Goal: Find specific page/section: Find specific page/section

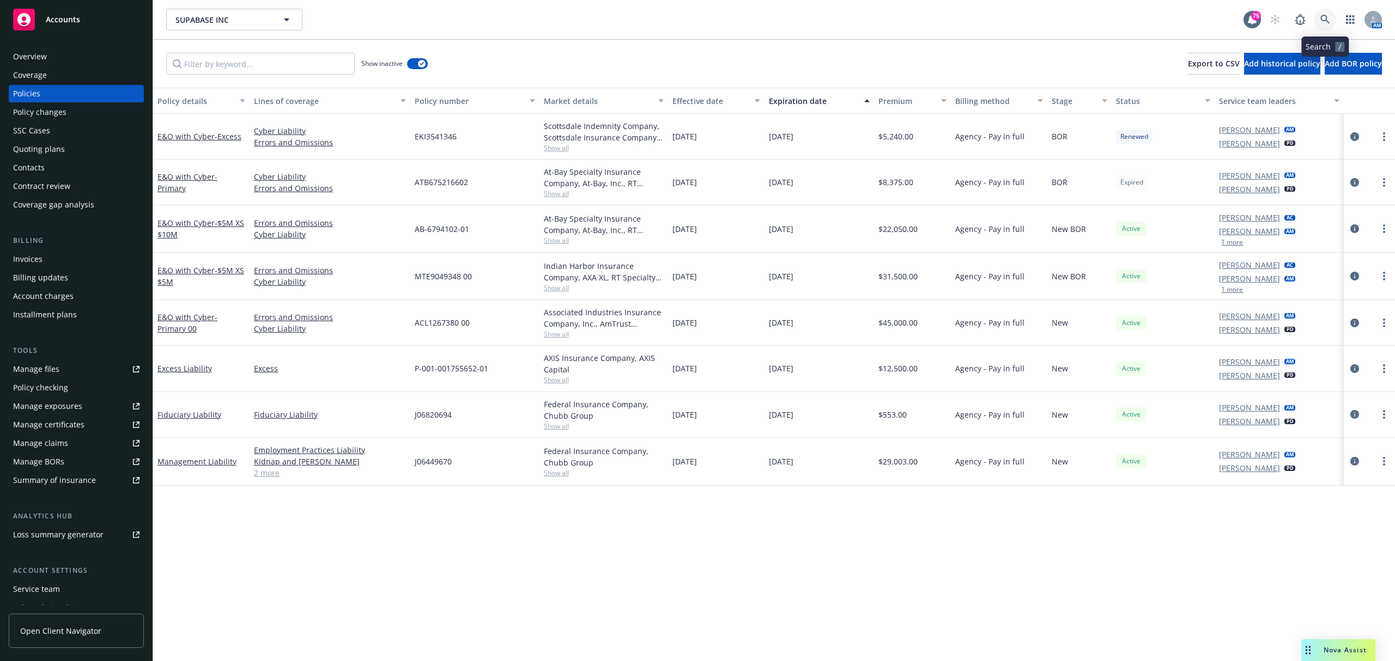
click at [1325, 16] on icon at bounding box center [1325, 20] width 10 height 10
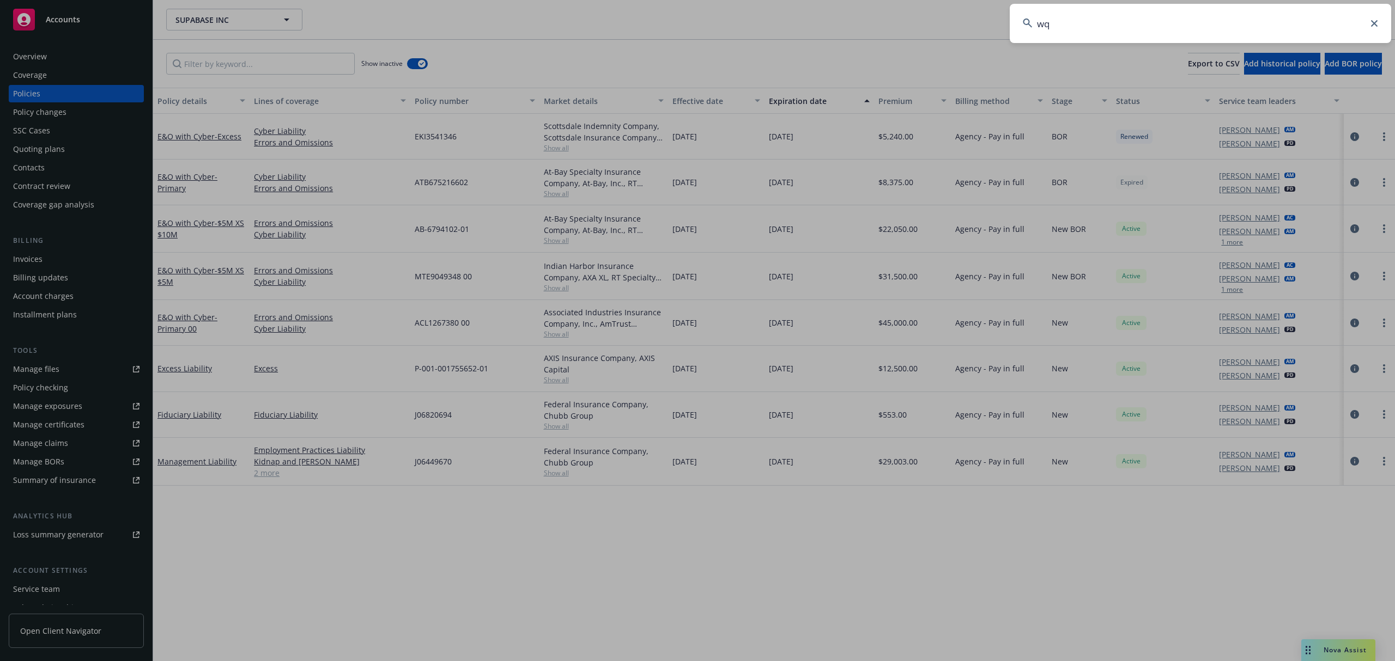
type input "w"
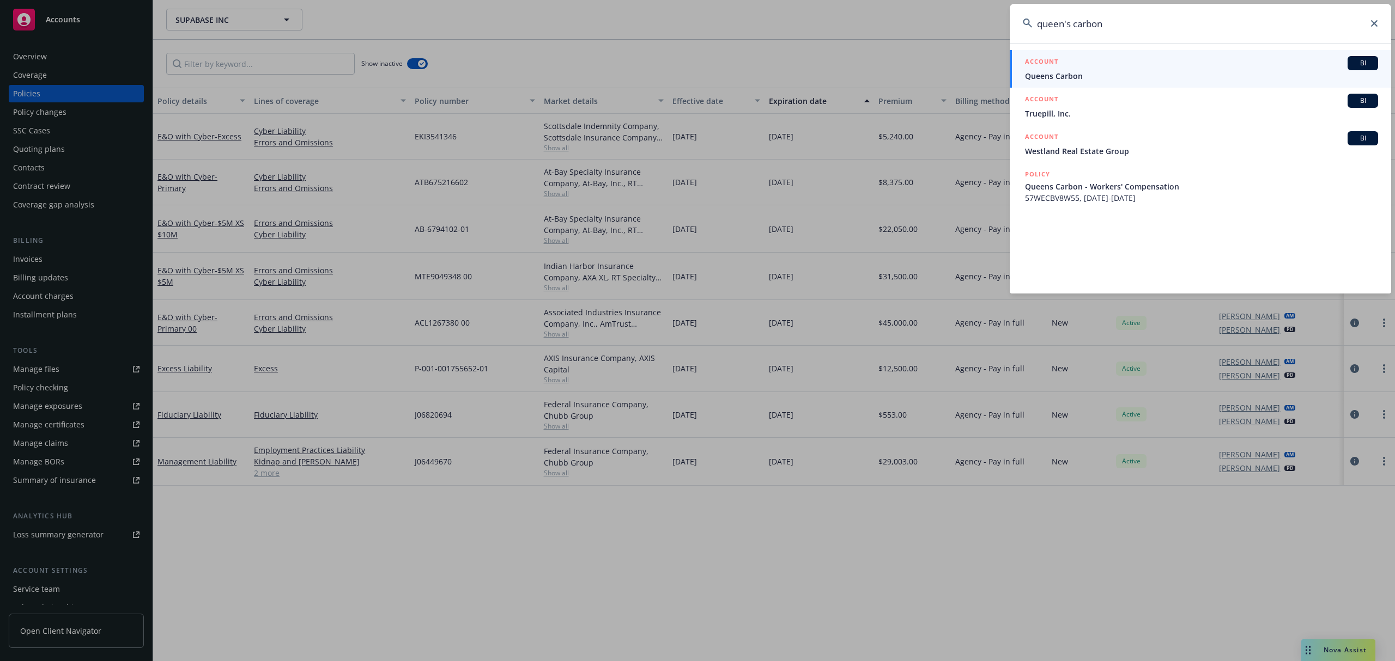
type input "queen's carbon"
click at [1190, 83] on link "ACCOUNT BI Queens Carbon" at bounding box center [1200, 69] width 381 height 38
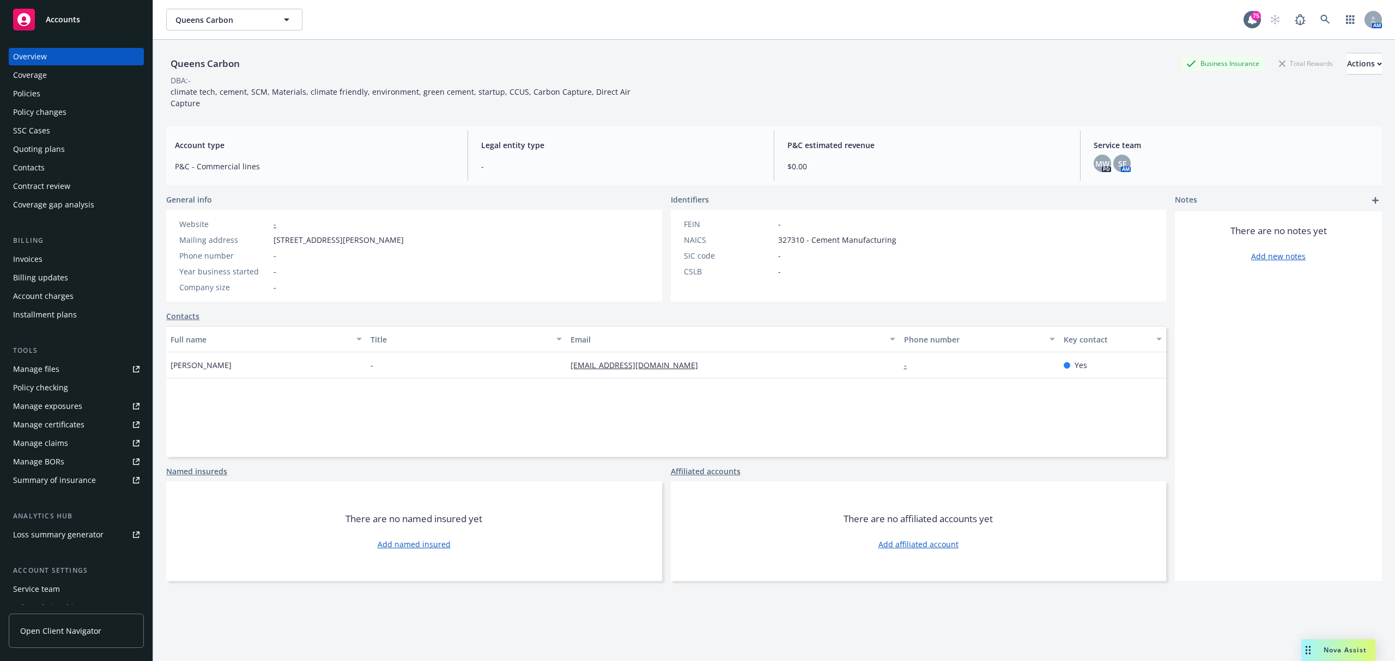
click at [70, 94] on div "Policies" at bounding box center [76, 93] width 126 height 17
